Goal: Task Accomplishment & Management: Use online tool/utility

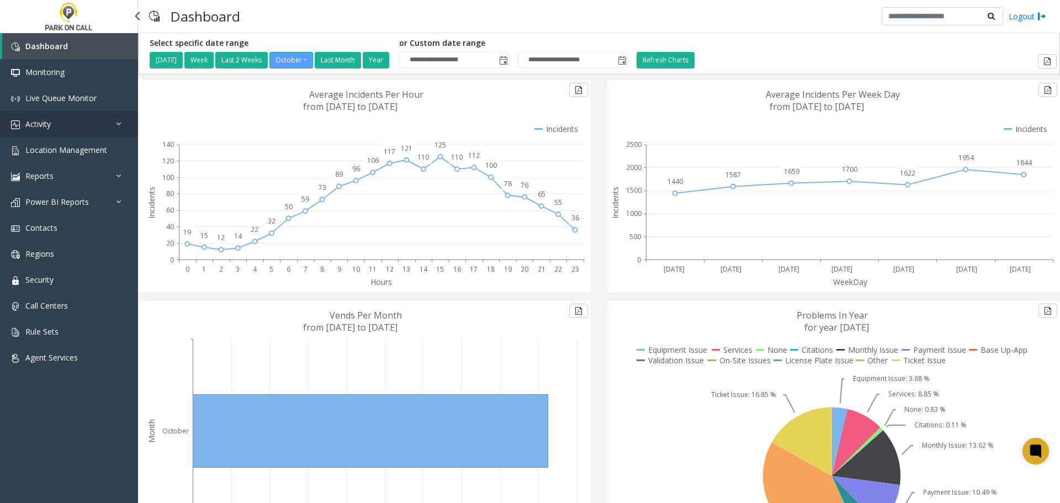
click at [48, 127] on span "Activity" at bounding box center [37, 124] width 25 height 10
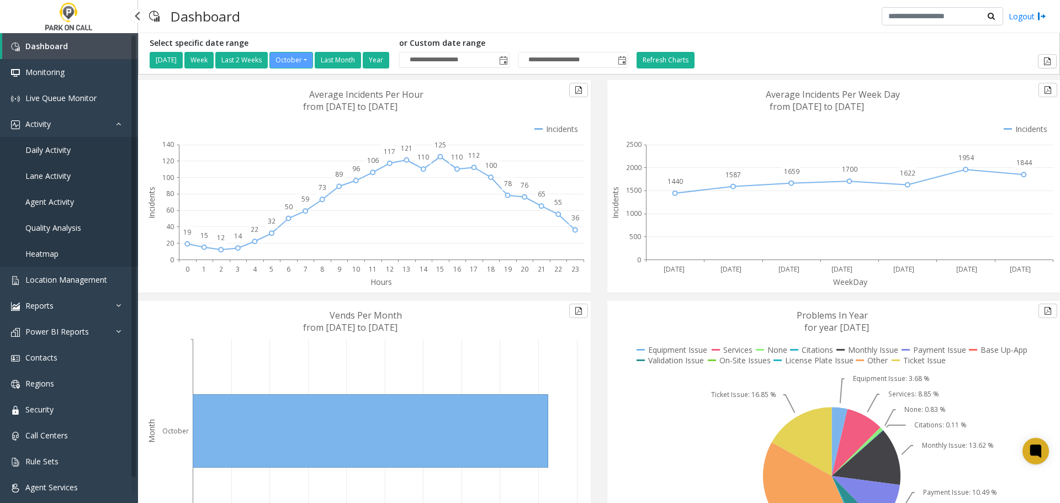
click at [64, 199] on span "Agent Activity" at bounding box center [49, 201] width 49 height 10
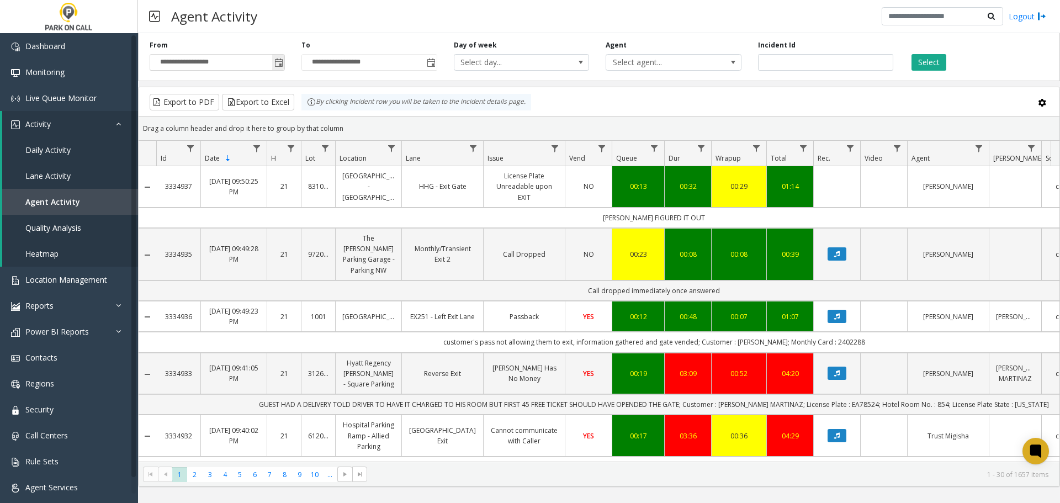
click at [281, 66] on span "Toggle popup" at bounding box center [278, 62] width 9 height 9
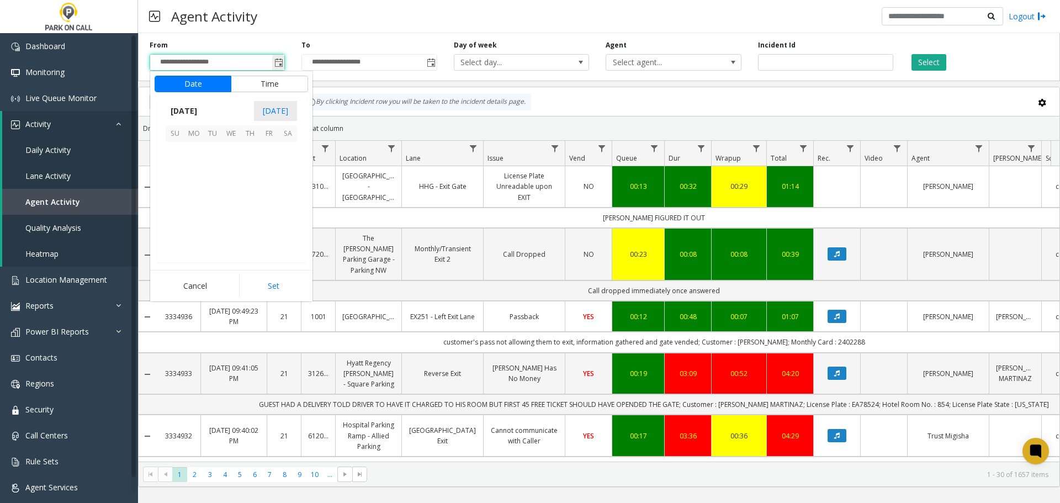
scroll to position [198183, 0]
click at [195, 109] on span "[DATE]" at bounding box center [184, 111] width 36 height 17
click at [182, 186] on span "Sep" at bounding box center [179, 187] width 26 height 26
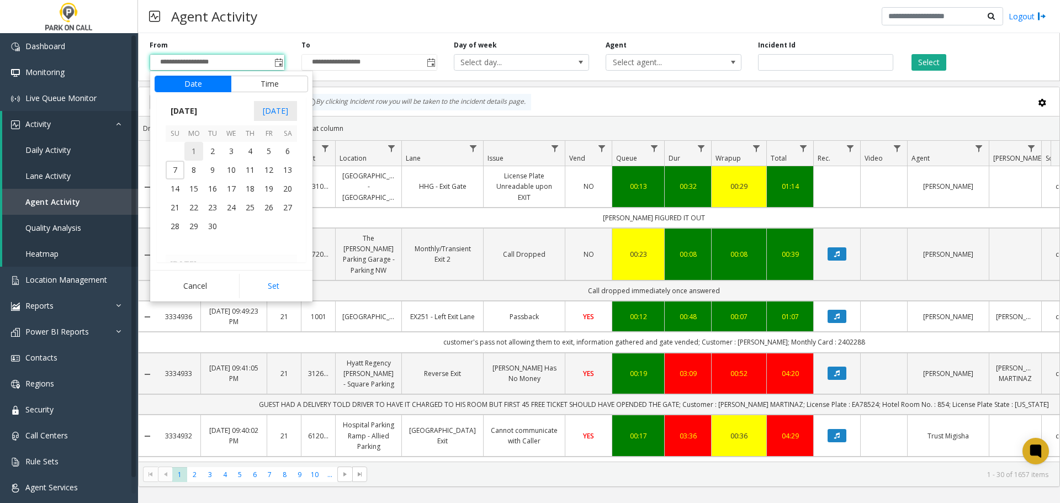
click at [195, 153] on span "1" at bounding box center [193, 151] width 19 height 19
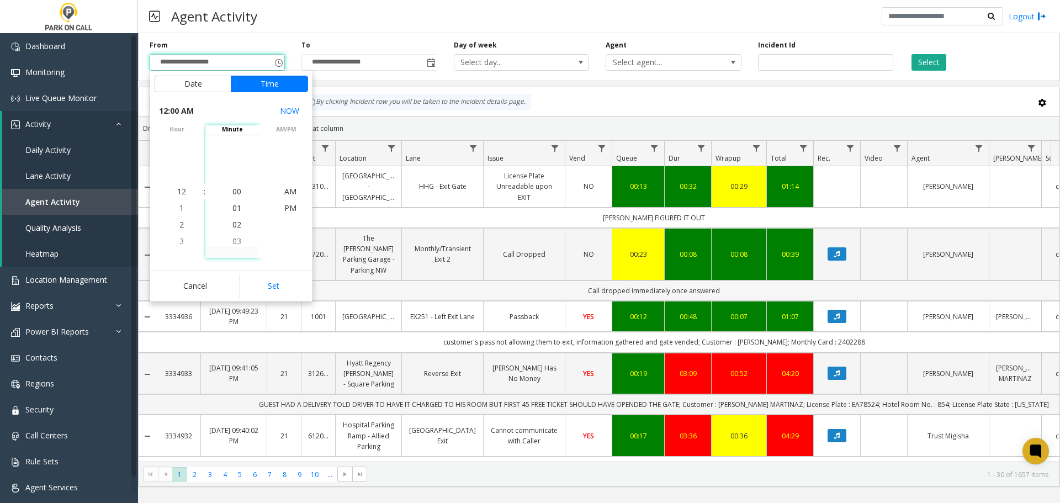
click at [271, 284] on button "Set" at bounding box center [274, 286] width 70 height 24
type input "**********"
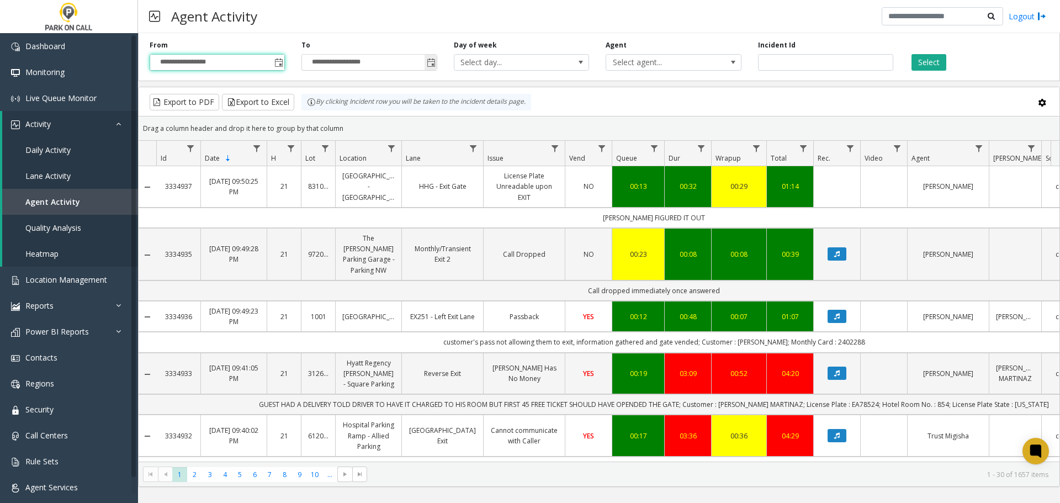
click at [435, 64] on span "Toggle popup" at bounding box center [431, 62] width 9 height 9
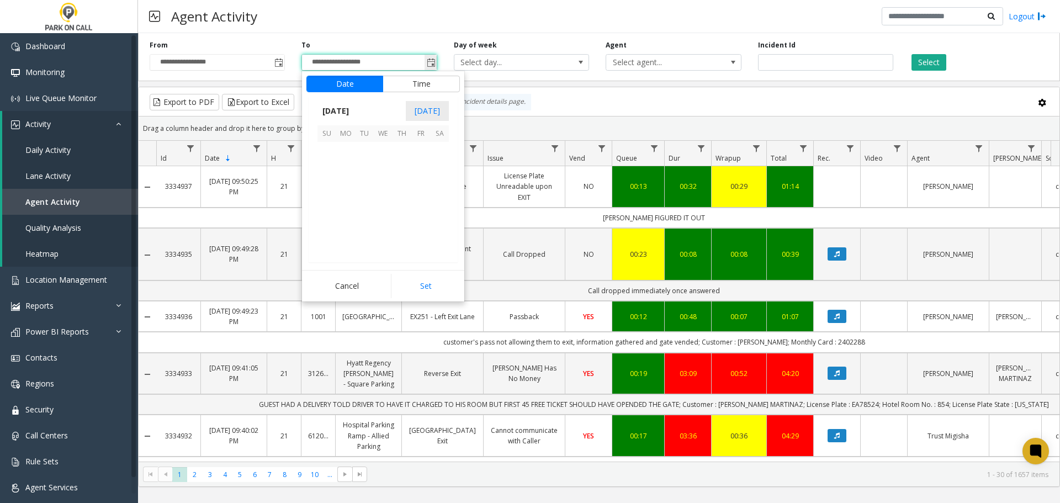
scroll to position [17, 0]
click at [435, 64] on span "Toggle popup" at bounding box center [431, 62] width 9 height 9
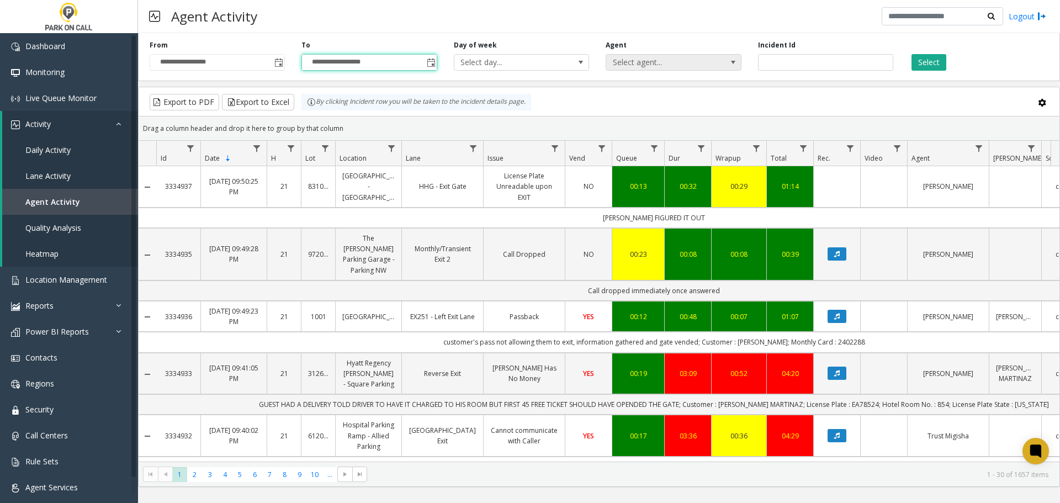
click at [680, 63] on span "Select agent..." at bounding box center [660, 62] width 108 height 15
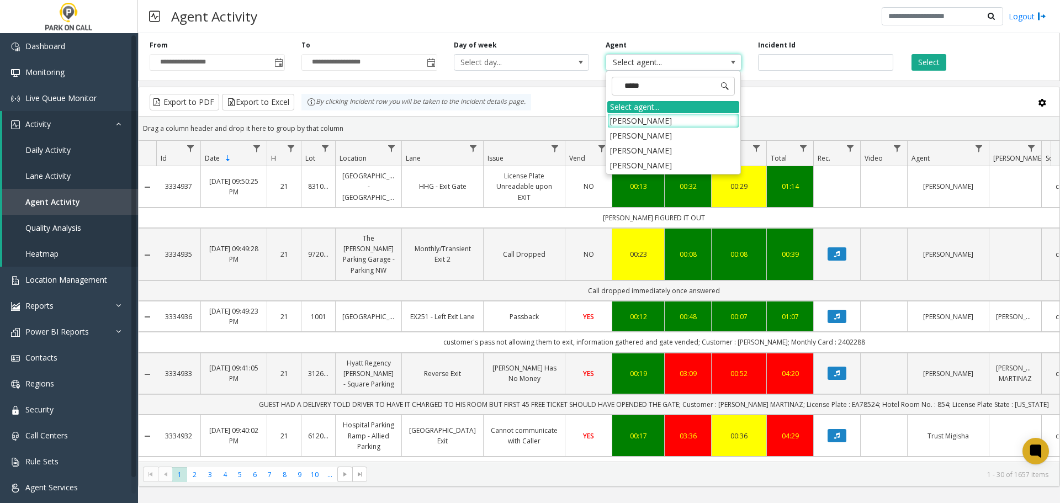
type input "******"
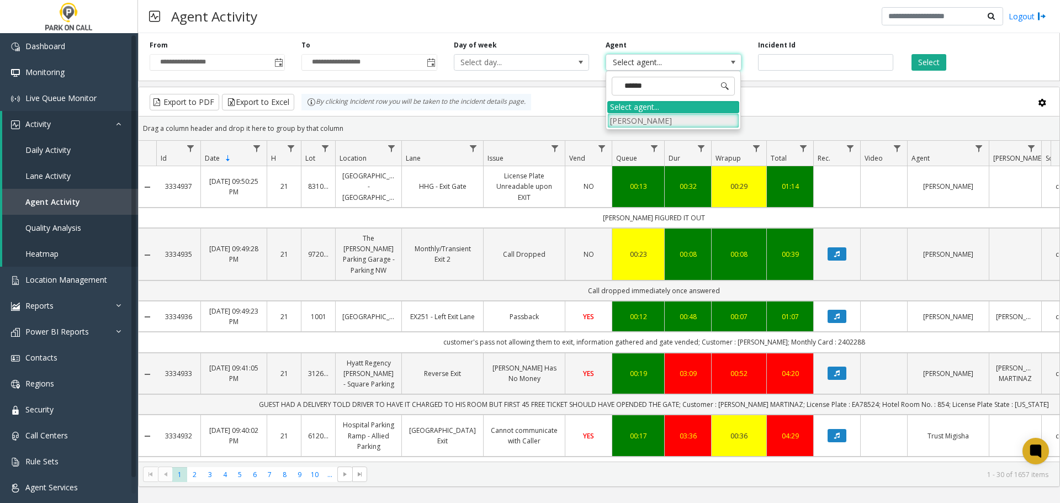
click at [678, 122] on li "[PERSON_NAME]" at bounding box center [673, 120] width 132 height 15
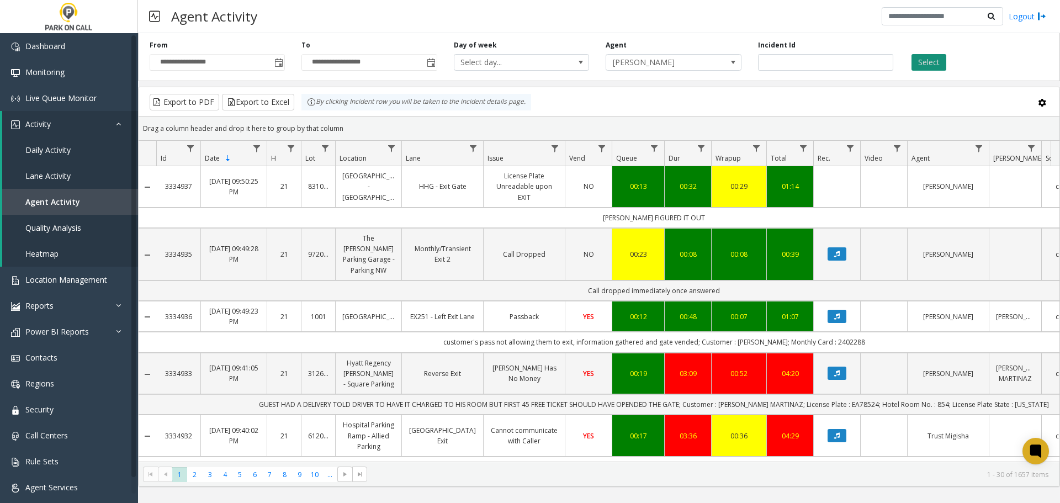
click at [929, 62] on button "Select" at bounding box center [928, 62] width 35 height 17
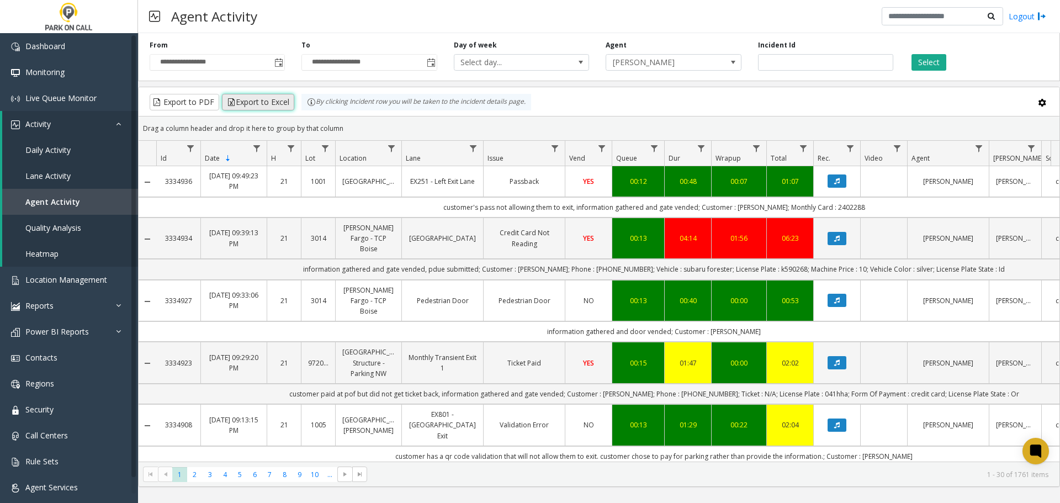
click at [274, 100] on button "Export to Excel" at bounding box center [258, 102] width 72 height 17
